Goal: Information Seeking & Learning: Learn about a topic

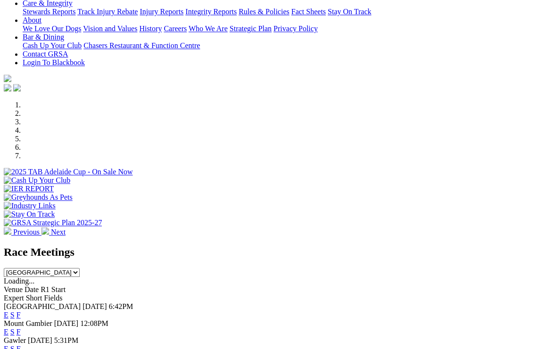
scroll to position [197, 0]
click at [21, 311] on link "F" at bounding box center [18, 315] width 4 height 8
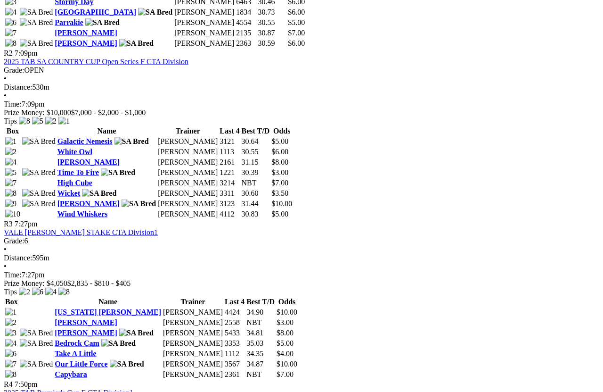
scroll to position [612, 0]
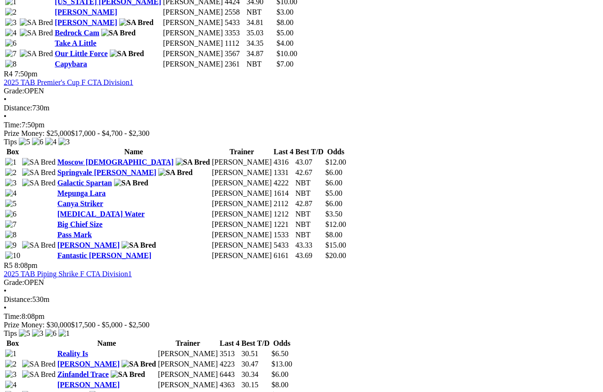
scroll to position [923, 0]
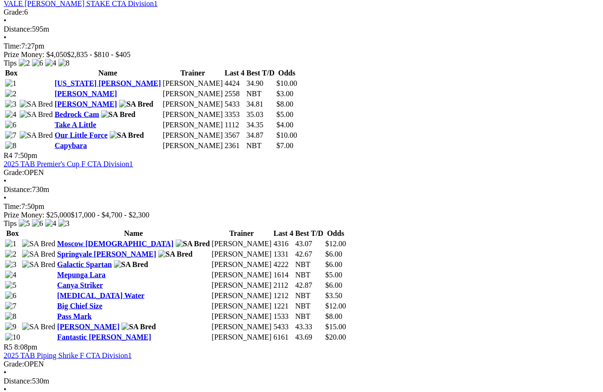
scroll to position [840, 8]
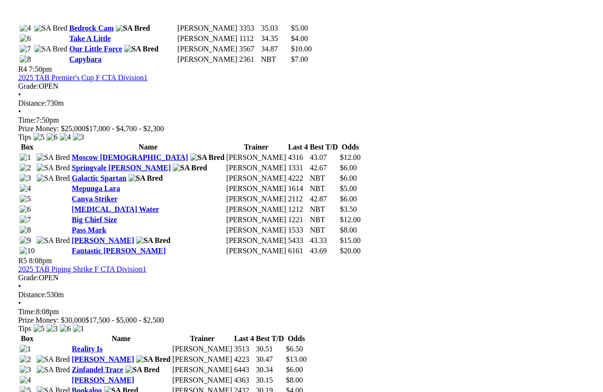
scroll to position [926, 57]
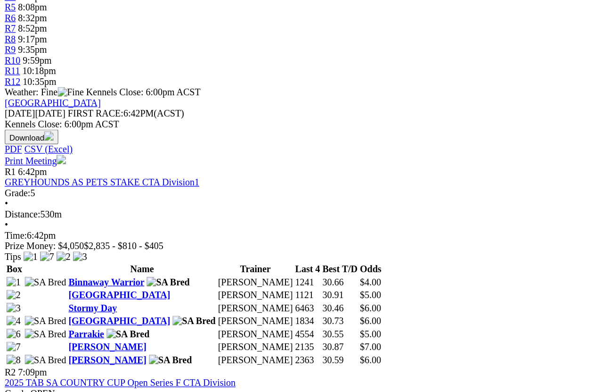
scroll to position [314, 0]
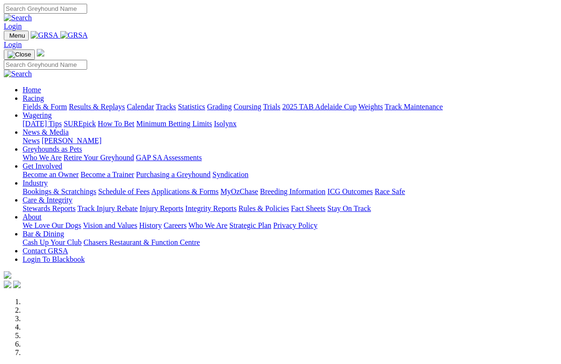
scroll to position [254, 0]
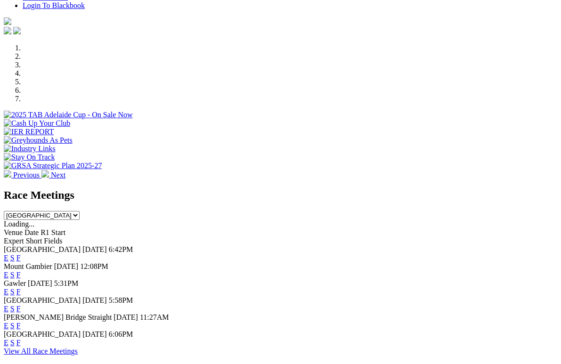
click at [21, 339] on link "F" at bounding box center [18, 343] width 4 height 8
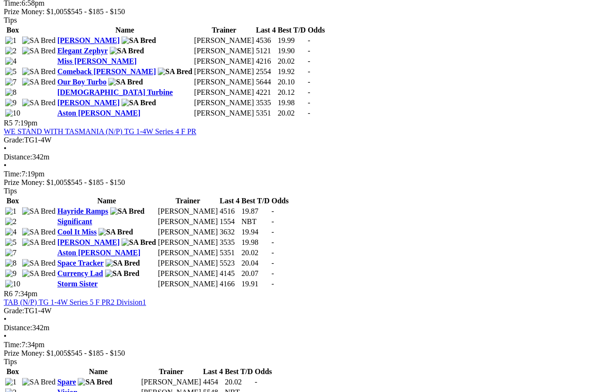
scroll to position [1047, 0]
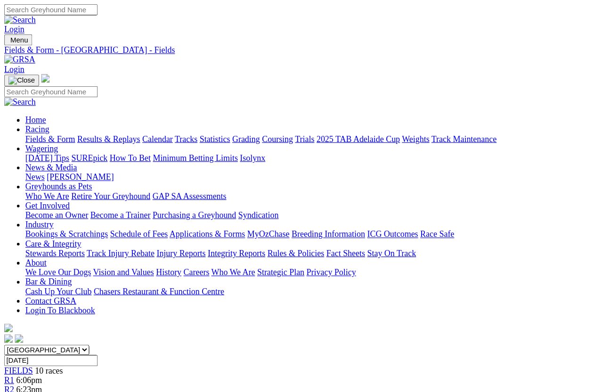
scroll to position [1140, 0]
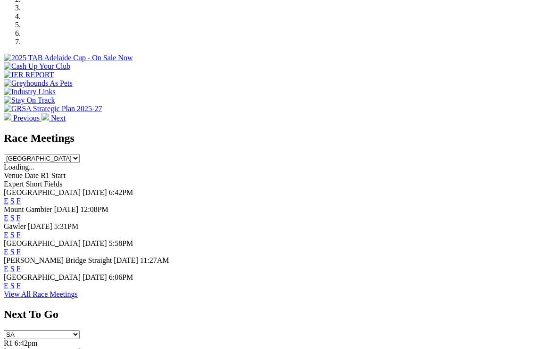
scroll to position [312, 0]
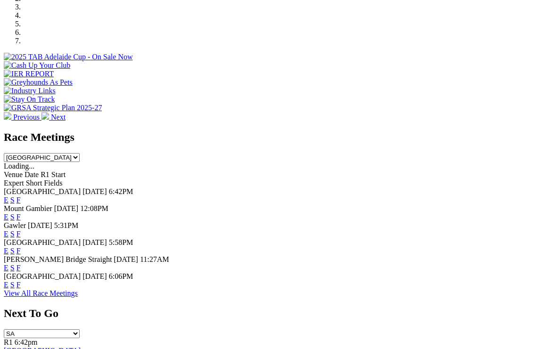
click at [21, 264] on link "F" at bounding box center [18, 268] width 4 height 8
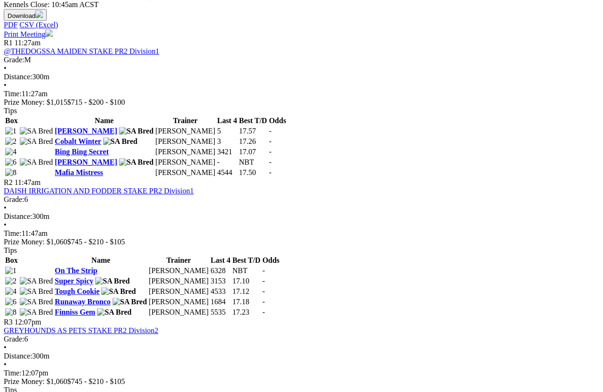
scroll to position [443, 0]
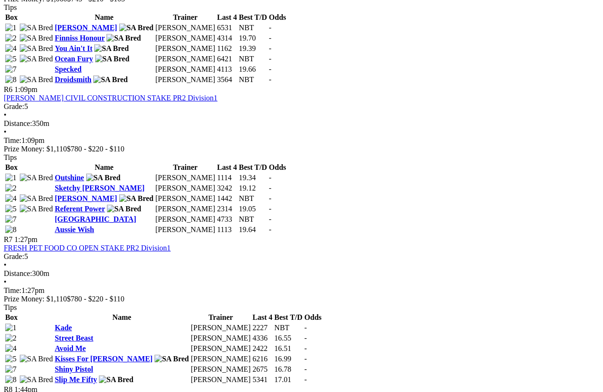
scroll to position [1125, 29]
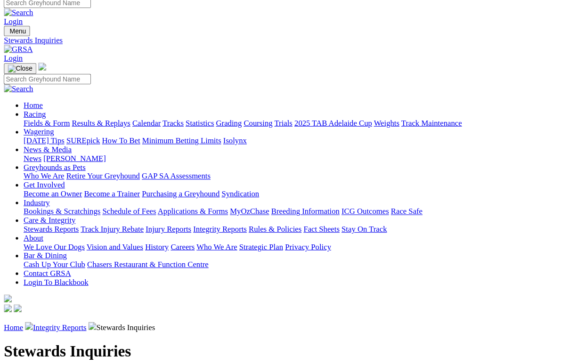
scroll to position [8, 0]
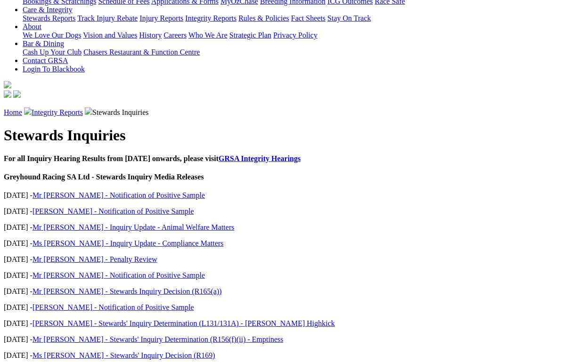
scroll to position [208, 0]
